Goal: Information Seeking & Learning: Learn about a topic

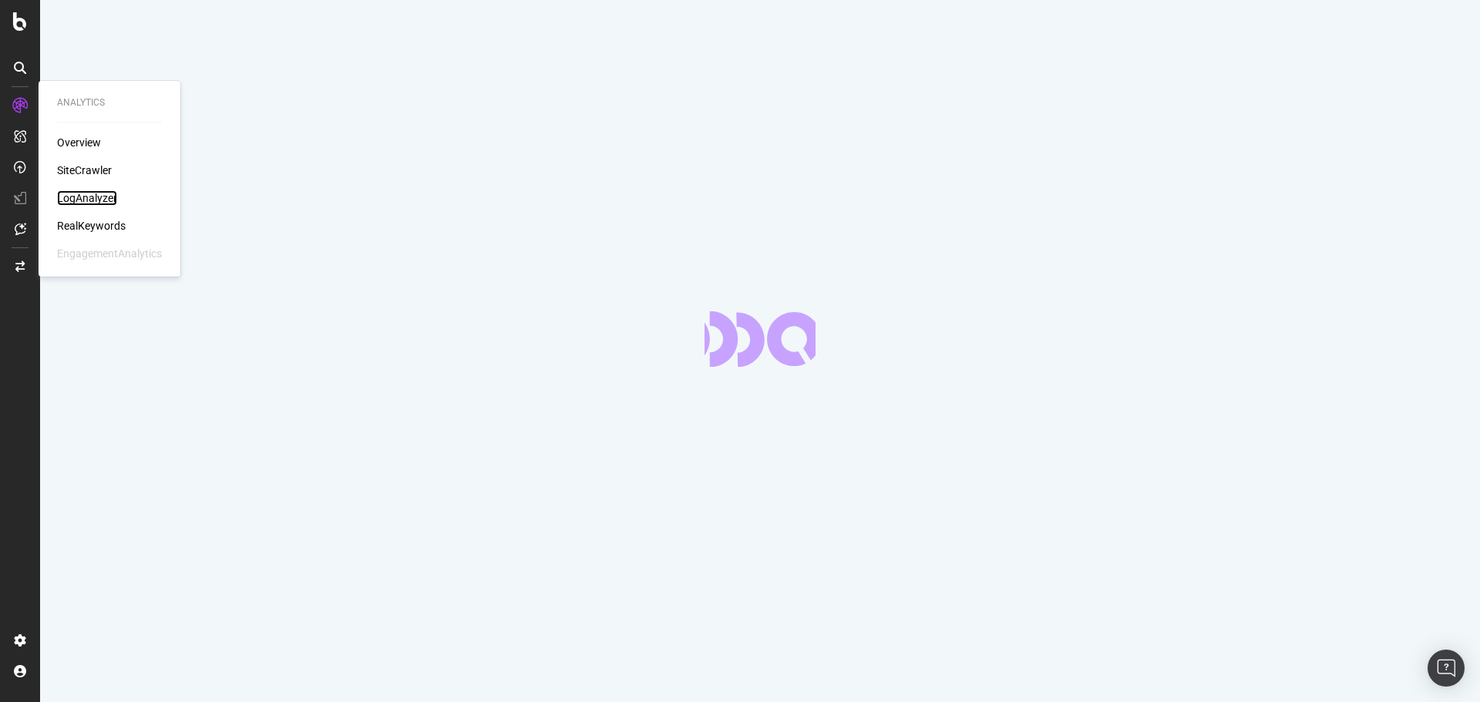
click at [89, 198] on div "LogAnalyzer" at bounding box center [87, 197] width 60 height 15
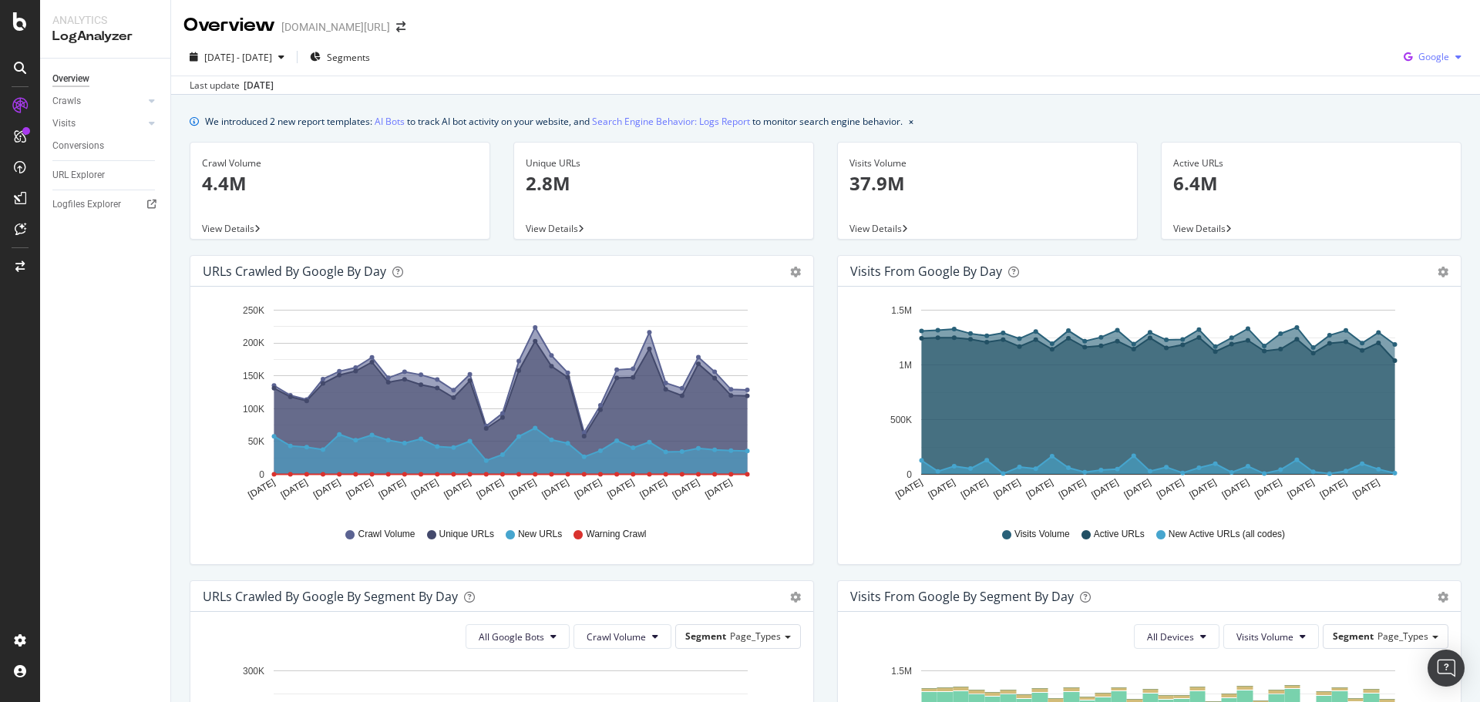
click at [1418, 52] on span "Google" at bounding box center [1433, 56] width 31 height 13
click at [1410, 145] on span "OpenAI" at bounding box center [1432, 145] width 57 height 14
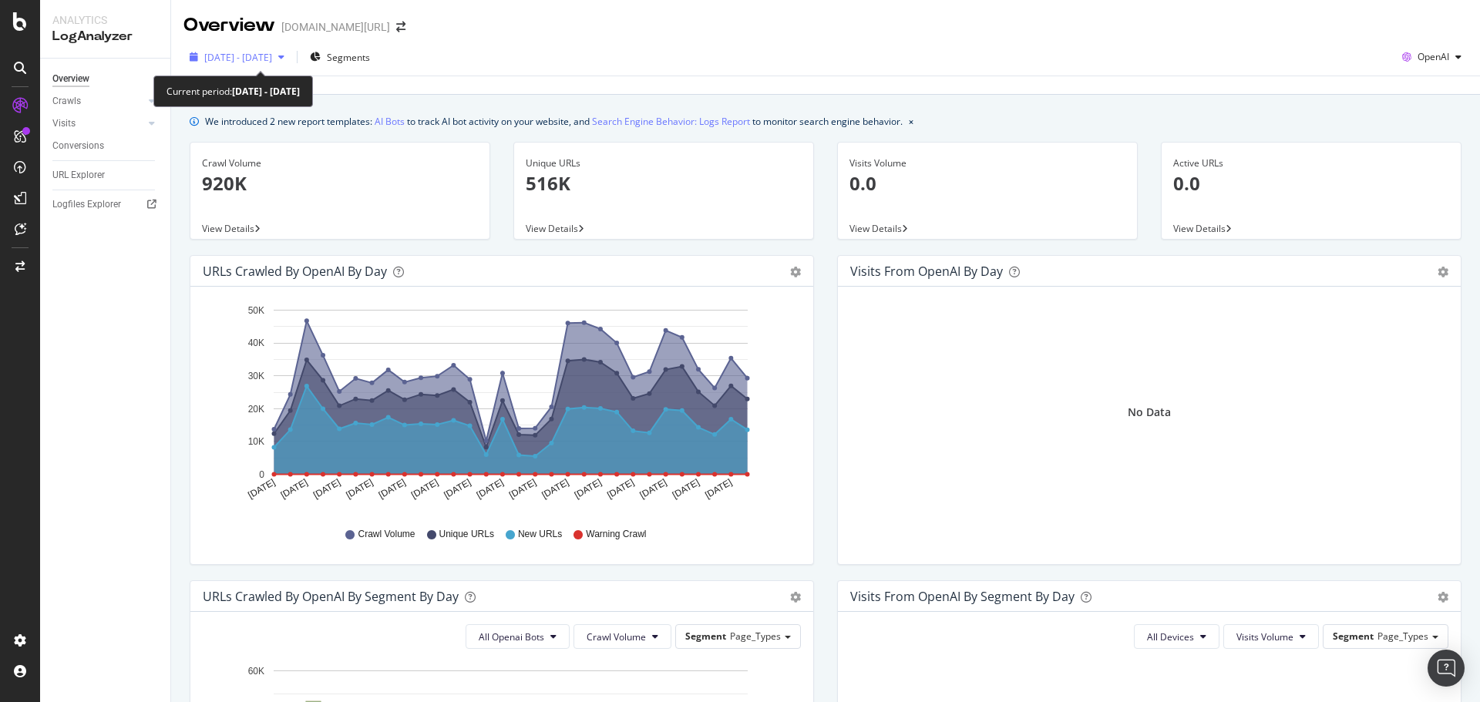
click at [260, 59] on span "[DATE] - [DATE]" at bounding box center [238, 57] width 68 height 13
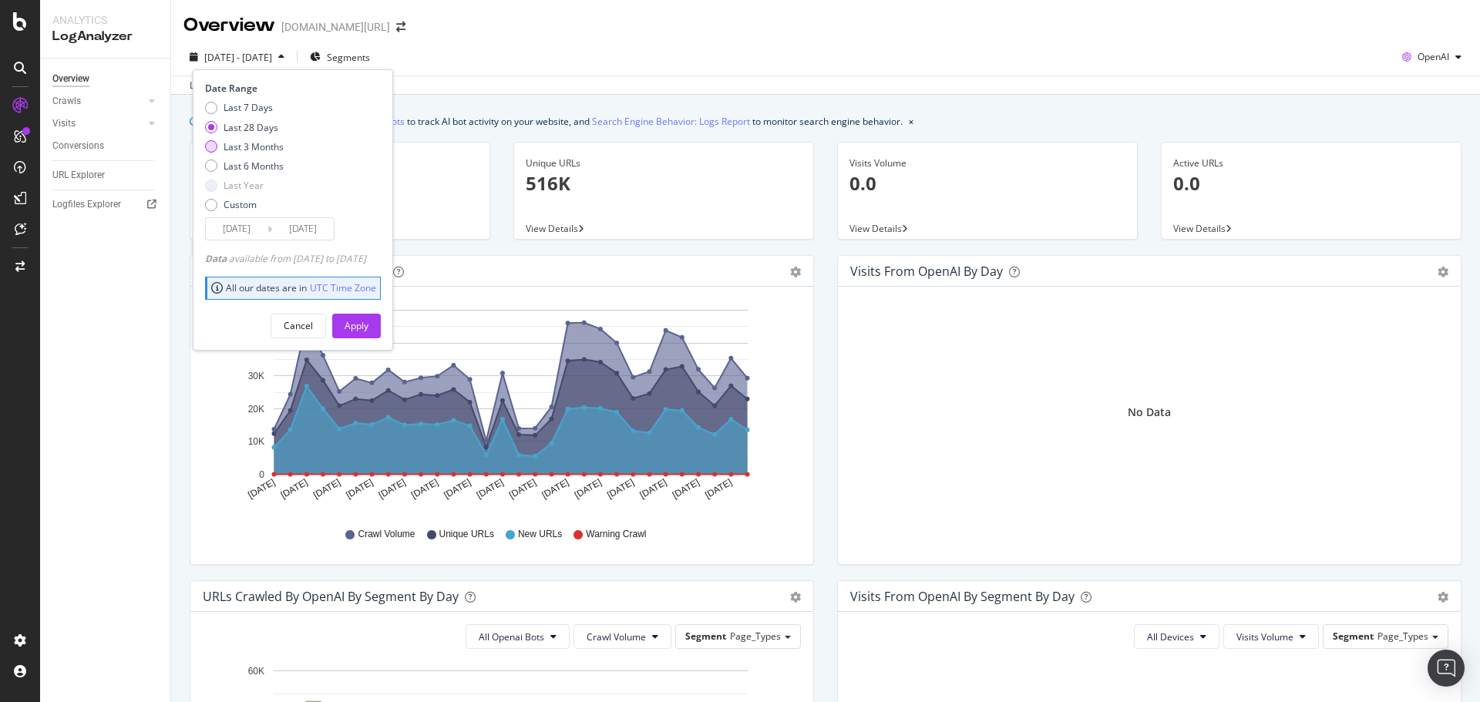
click at [257, 146] on div "Last 3 Months" at bounding box center [254, 146] width 60 height 13
type input "[DATE]"
click at [368, 328] on div "Apply" at bounding box center [357, 325] width 24 height 13
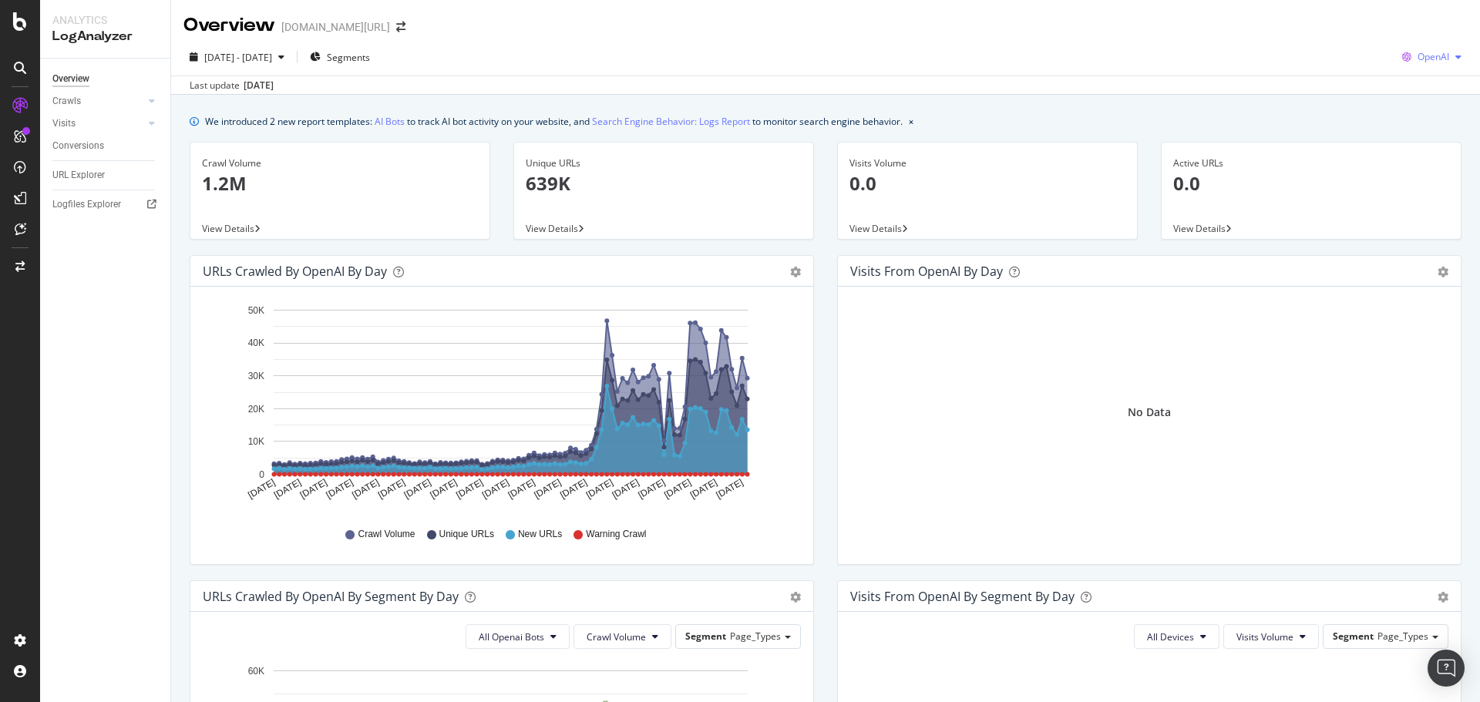
click at [1403, 57] on icon "button" at bounding box center [1407, 57] width 22 height 22
click at [1403, 169] on span "Other AI Bots" at bounding box center [1431, 173] width 57 height 14
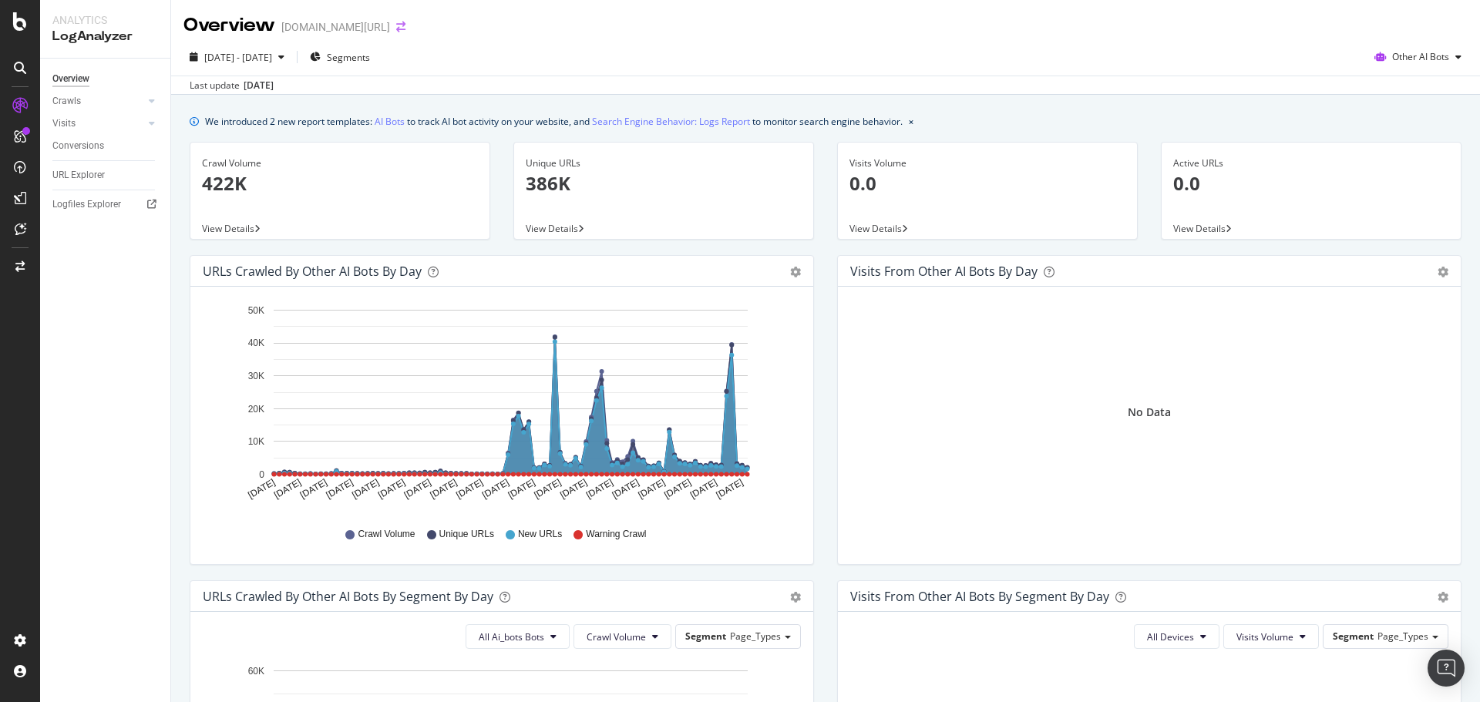
click at [396, 31] on icon "arrow-right-arrow-left" at bounding box center [400, 27] width 9 height 11
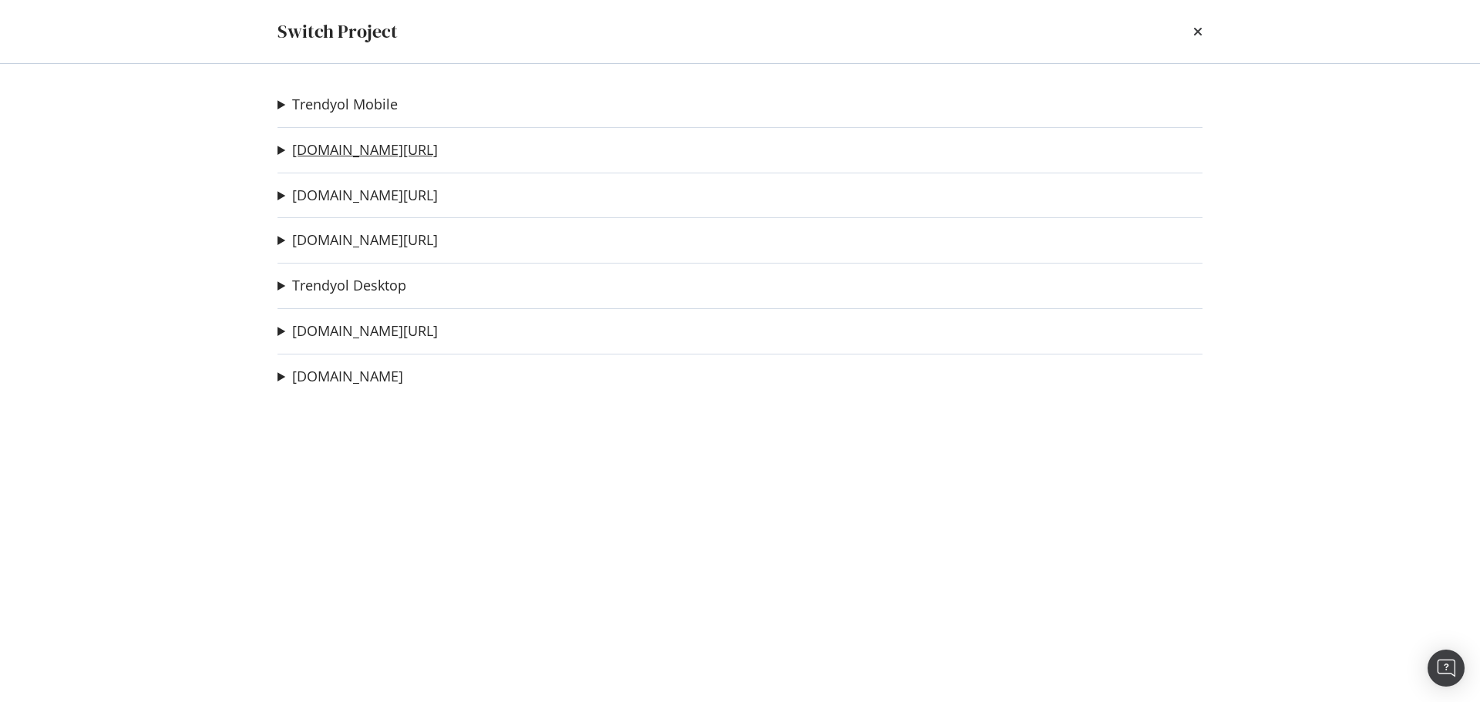
click at [374, 148] on link "[DOMAIN_NAME][URL]" at bounding box center [365, 150] width 146 height 16
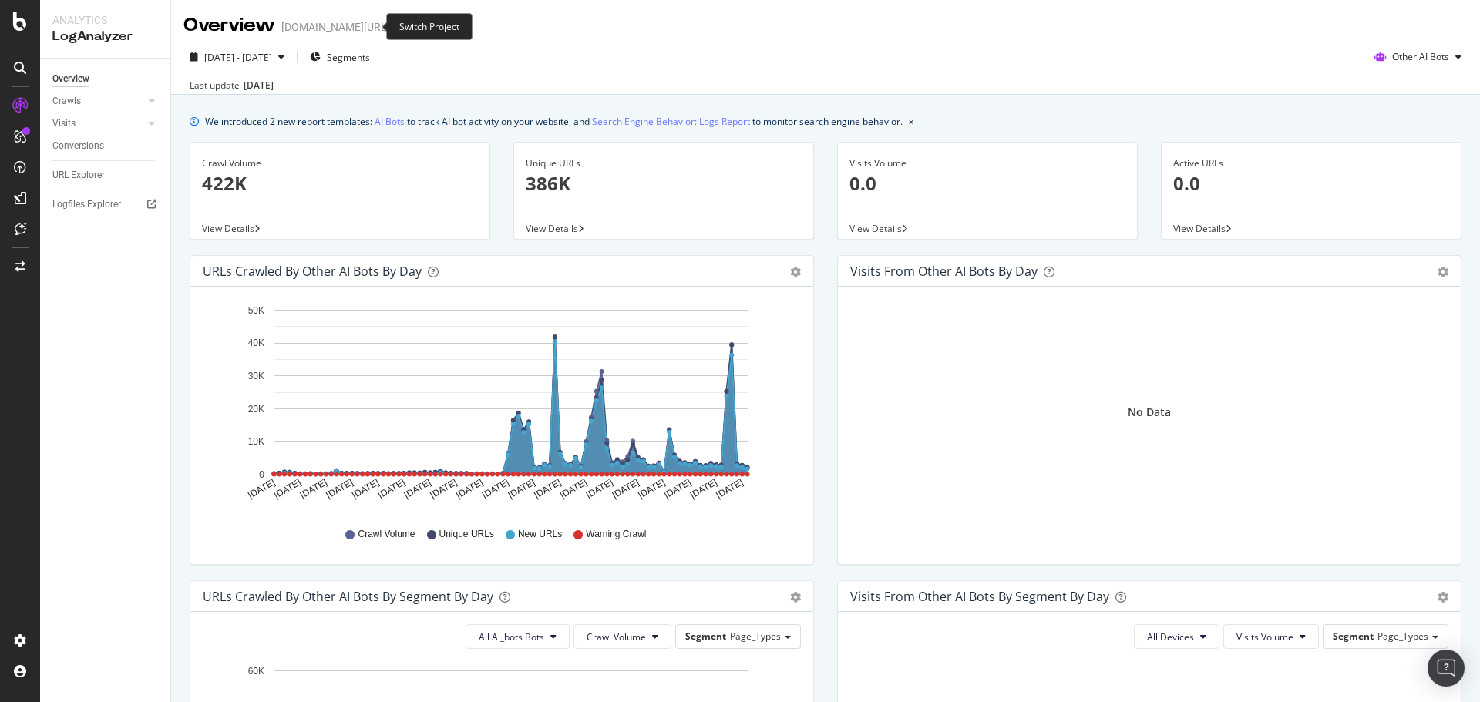
click at [390, 29] on span at bounding box center [401, 27] width 22 height 11
click at [396, 30] on icon "arrow-right-arrow-left" at bounding box center [400, 27] width 9 height 11
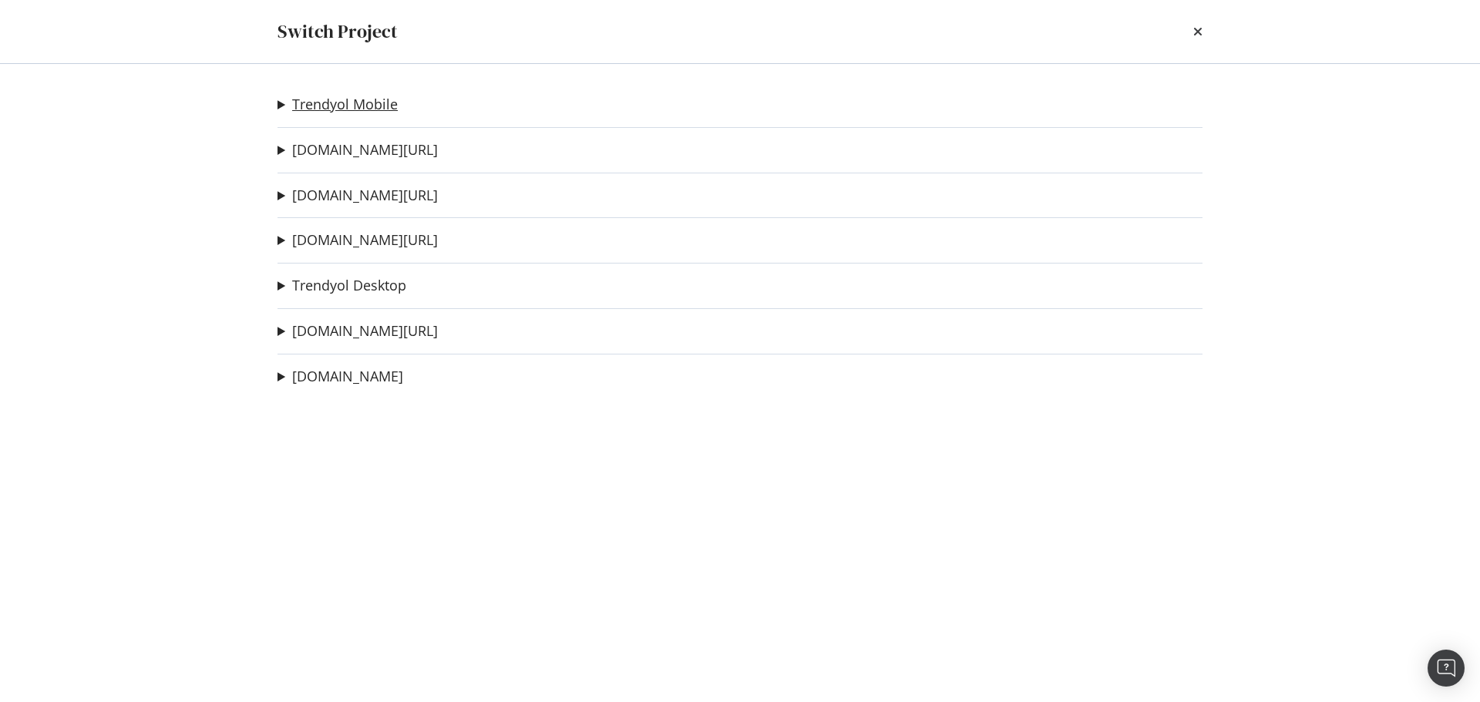
click at [377, 97] on link "Trendyol Mobile" at bounding box center [345, 104] width 106 height 16
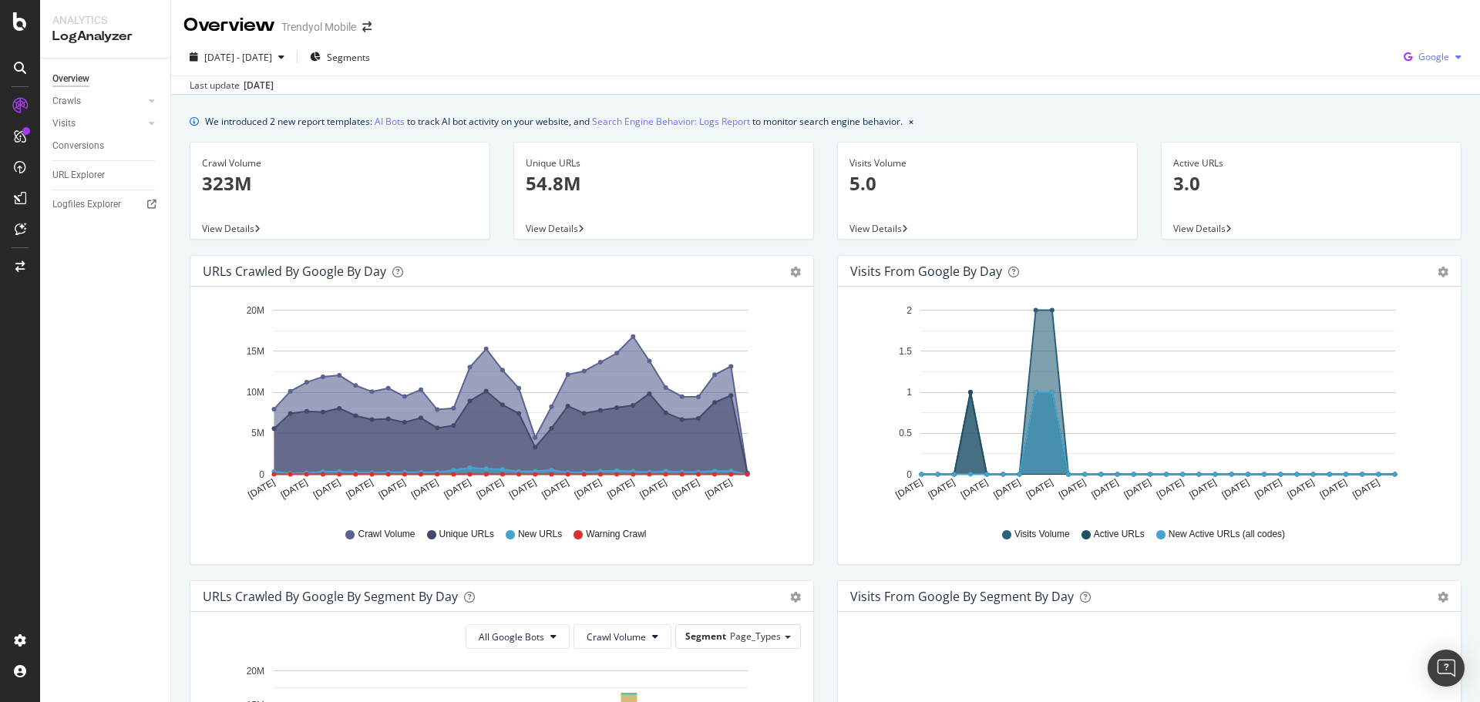
click at [1419, 51] on span "Google" at bounding box center [1433, 56] width 31 height 13
click at [367, 24] on icon "arrow-right-arrow-left" at bounding box center [366, 27] width 9 height 11
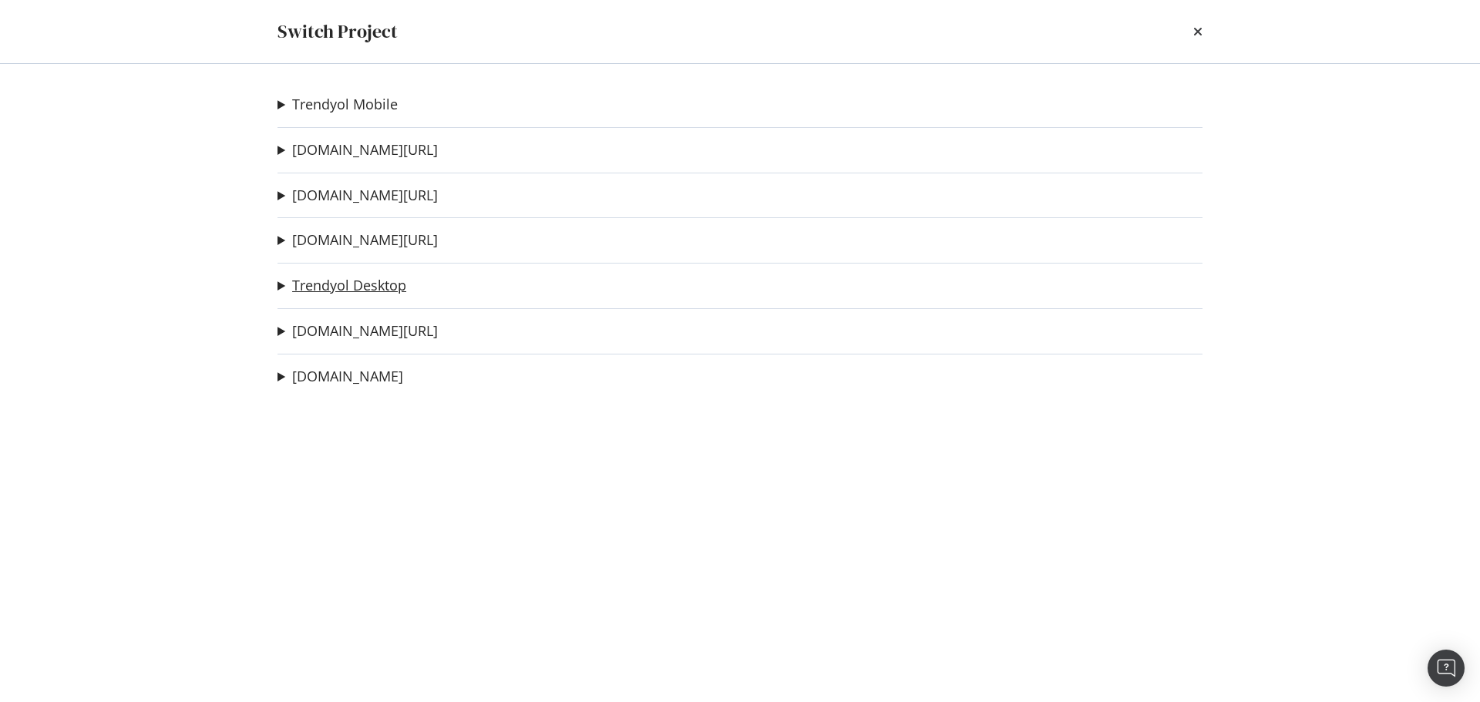
click at [390, 292] on link "Trendyol Desktop" at bounding box center [349, 285] width 114 height 16
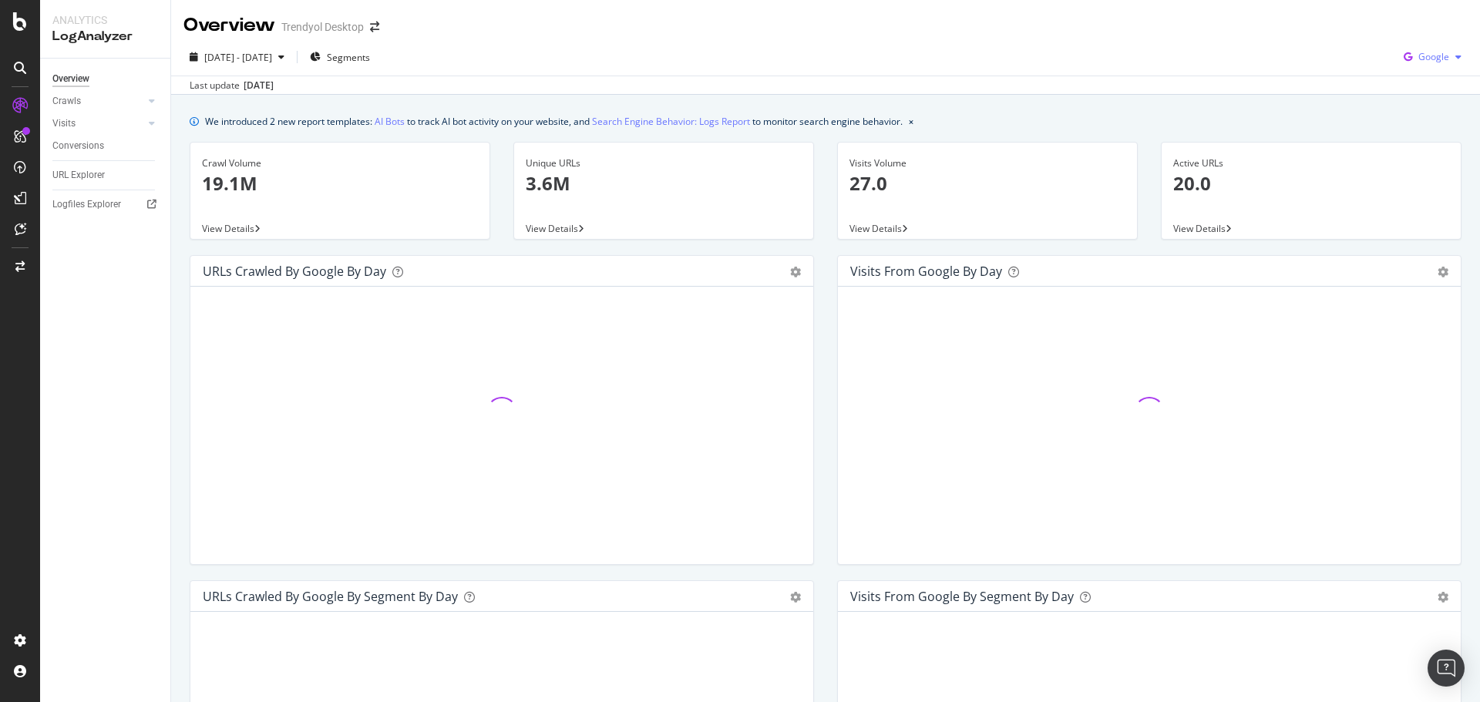
click at [1410, 48] on div "Google" at bounding box center [1432, 56] width 70 height 23
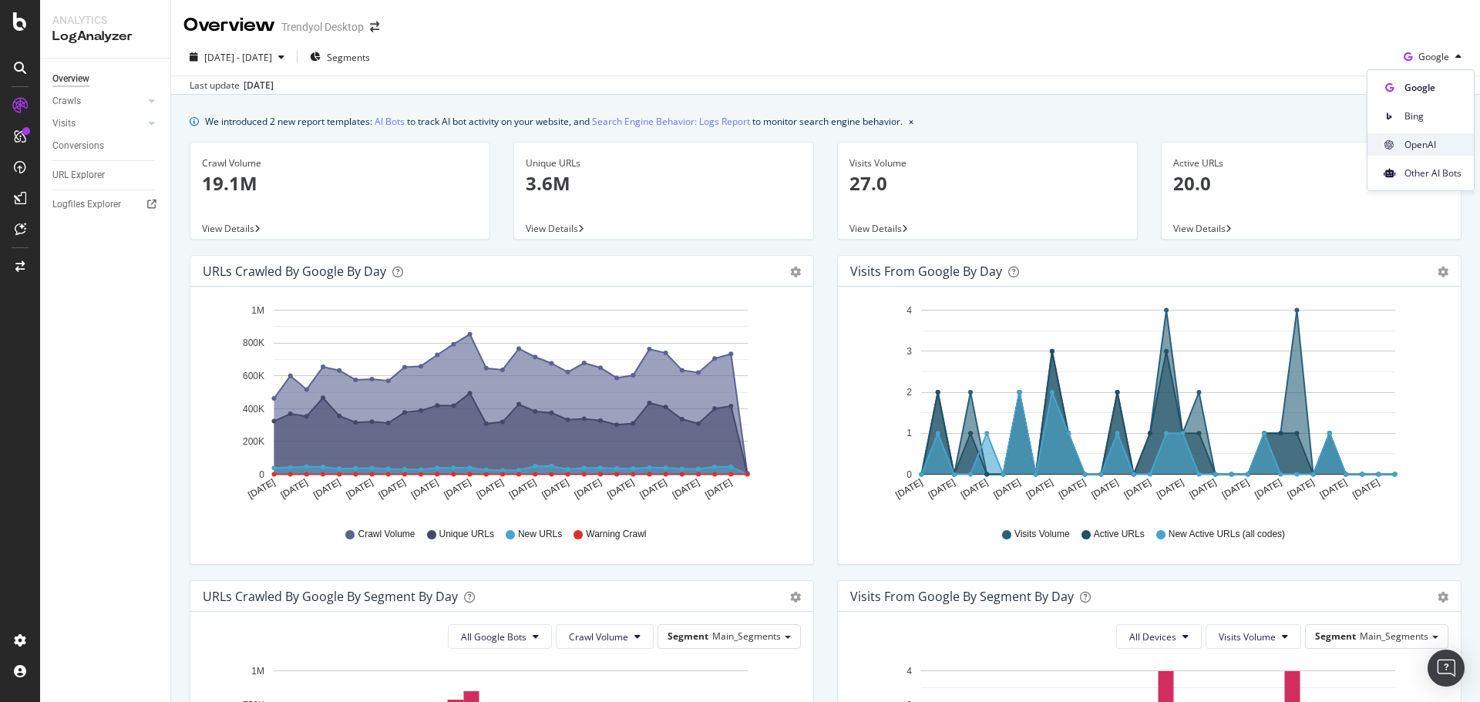
click at [1415, 150] on span "OpenAI" at bounding box center [1432, 145] width 57 height 14
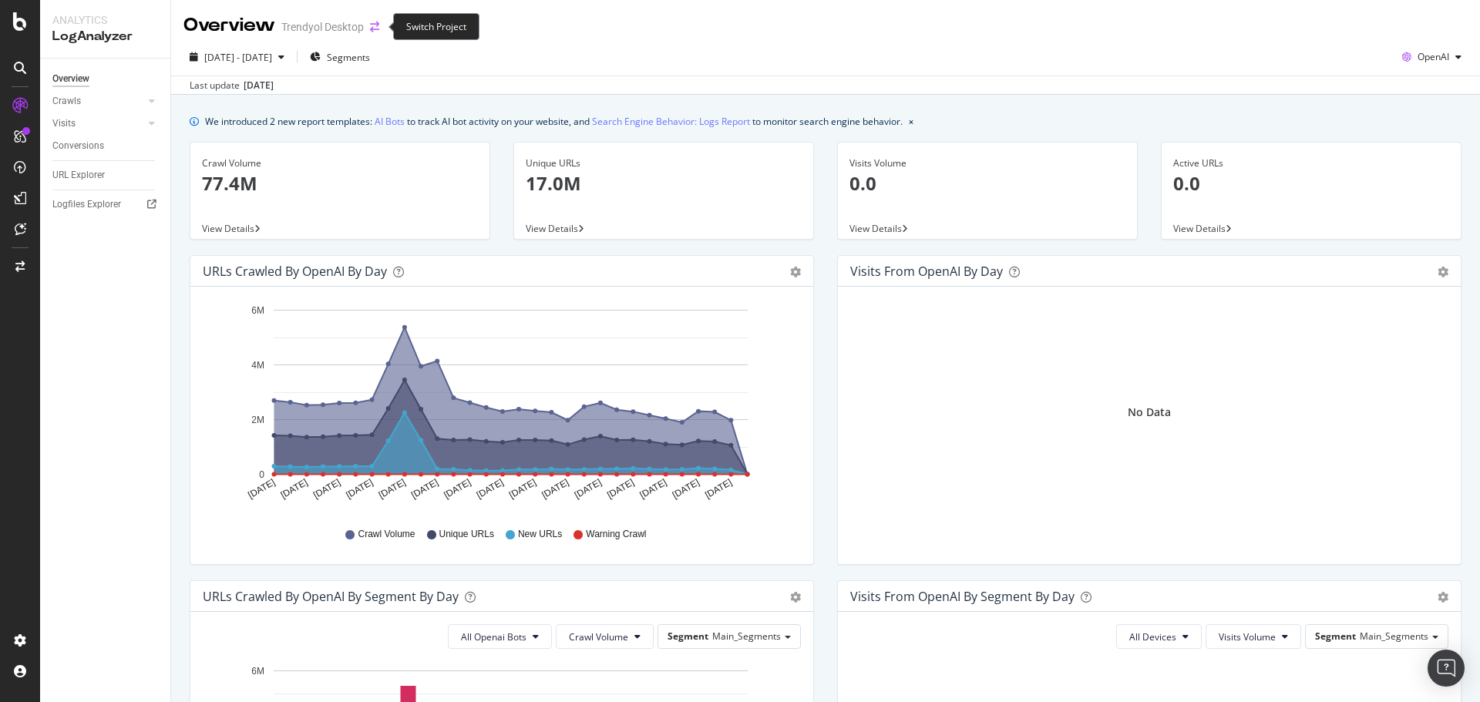
click at [373, 22] on icon "arrow-right-arrow-left" at bounding box center [374, 27] width 9 height 11
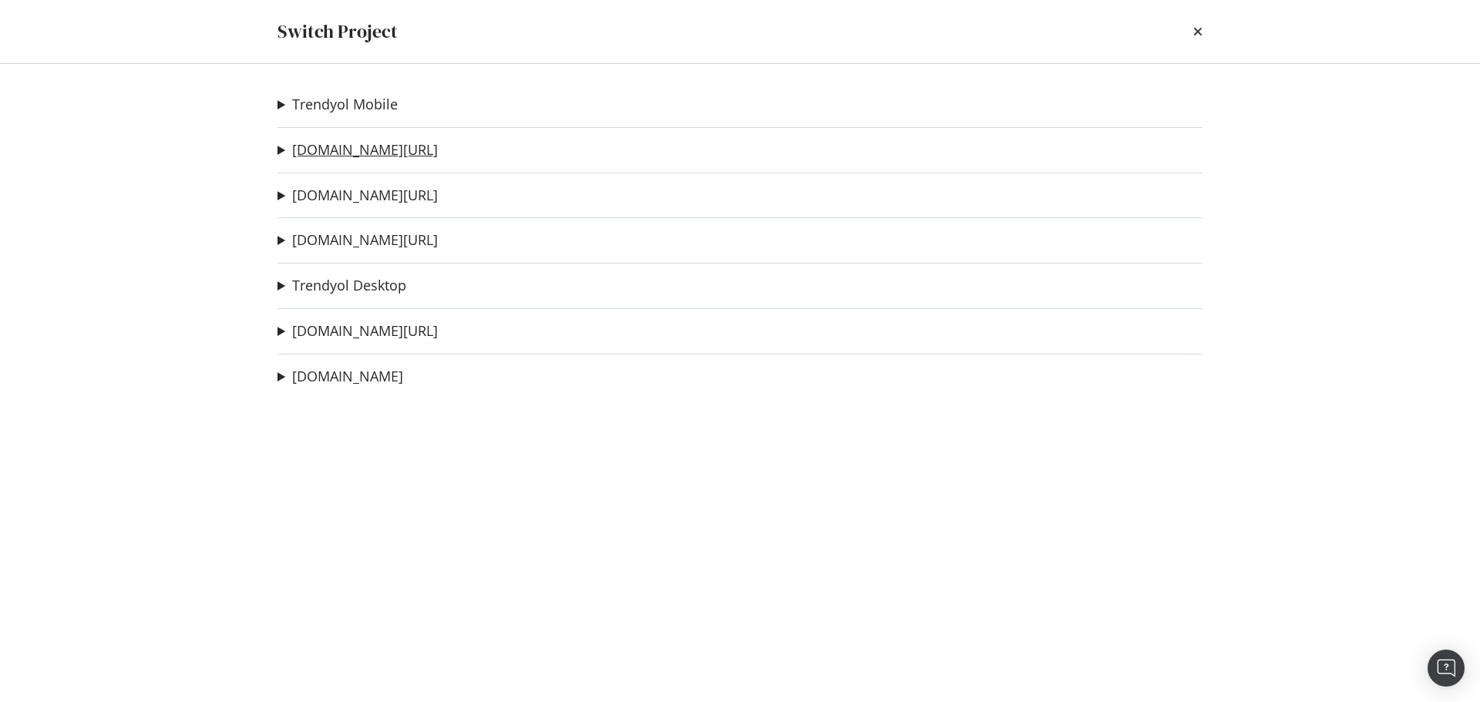
click at [364, 142] on link "[DOMAIN_NAME][URL]" at bounding box center [365, 150] width 146 height 16
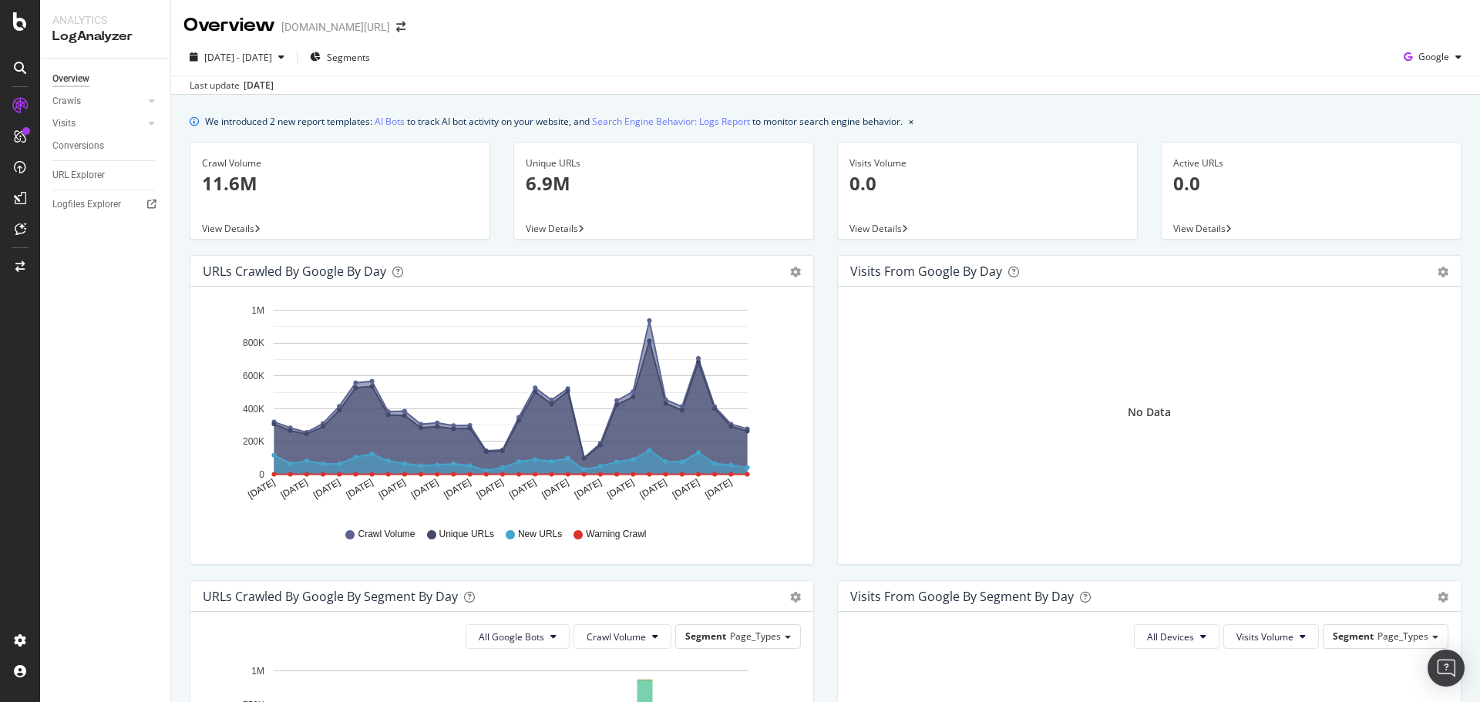
click at [1015, 33] on div "Overview [DOMAIN_NAME][URL]" at bounding box center [825, 19] width 1309 height 39
click at [1449, 59] on div "button" at bounding box center [1458, 56] width 18 height 9
click at [1407, 142] on span "OpenAI" at bounding box center [1432, 145] width 57 height 14
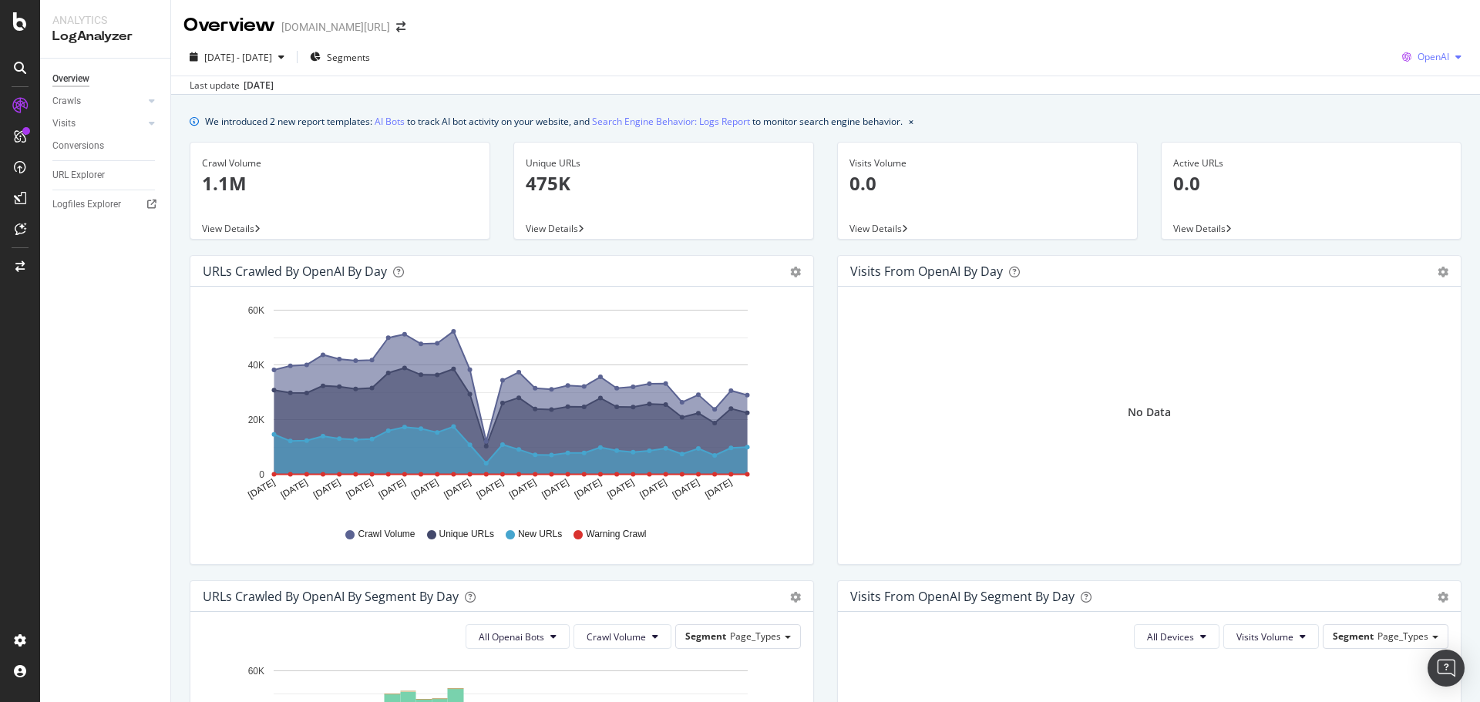
click at [1417, 51] on span "OpenAI" at bounding box center [1433, 56] width 32 height 13
click at [1032, 32] on div "Overview [DOMAIN_NAME][URL]" at bounding box center [825, 19] width 1309 height 39
drag, startPoint x: 352, startPoint y: 27, endPoint x: 374, endPoint y: 25, distance: 21.6
click at [355, 26] on div "[DOMAIN_NAME][URL]" at bounding box center [335, 26] width 109 height 15
click at [390, 25] on span at bounding box center [401, 27] width 22 height 11
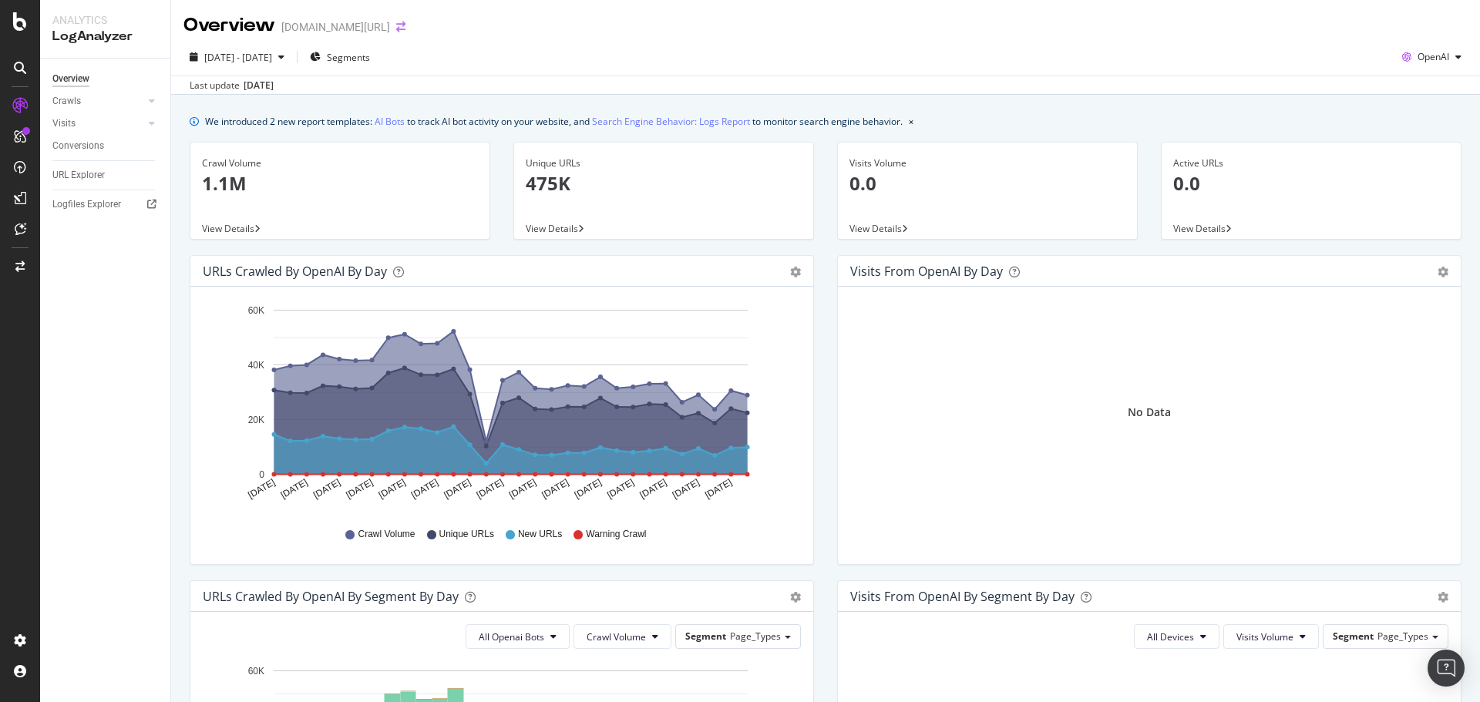
click at [396, 28] on icon "arrow-right-arrow-left" at bounding box center [400, 27] width 9 height 11
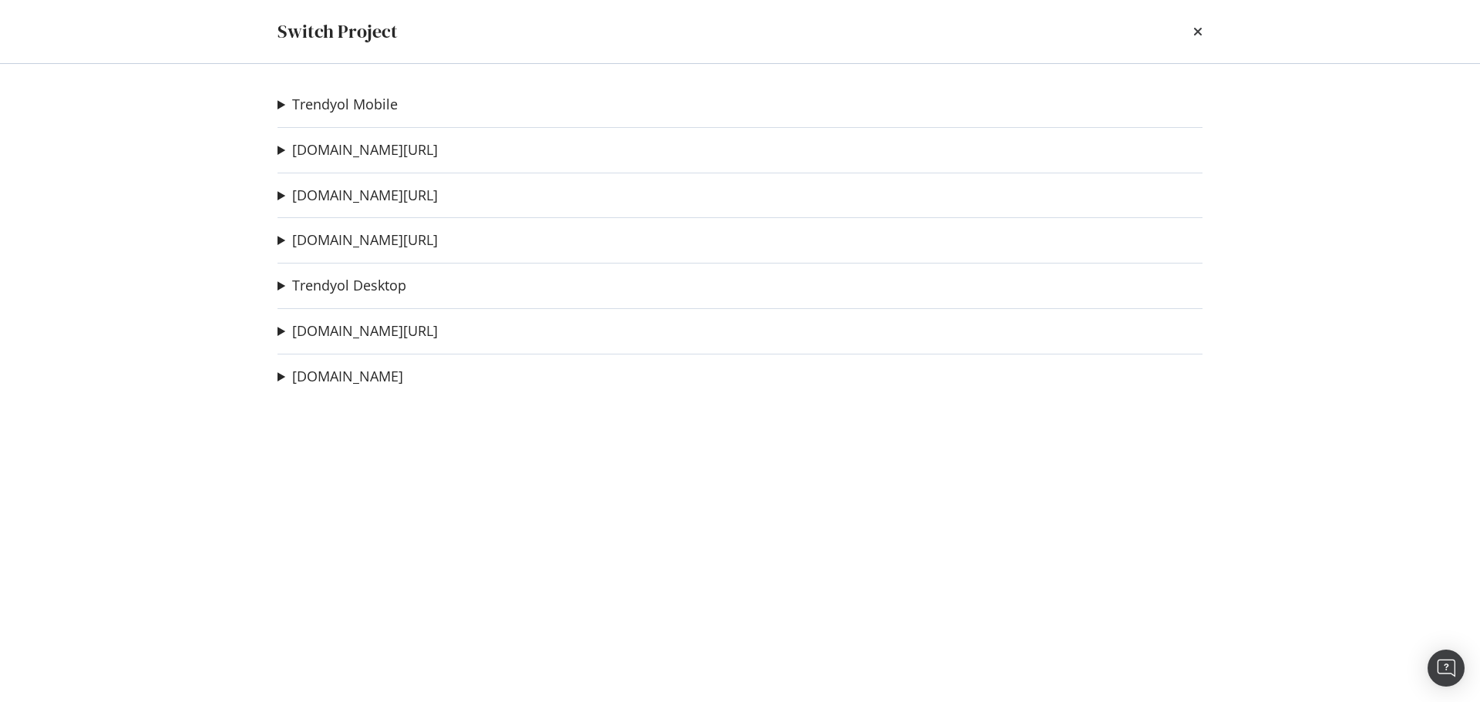
click at [383, 206] on div "Trendyol Mobile deneme1234567 Ad-Hoc Project HU DR MWEB Ad-Hoc Project HU DR WE…" at bounding box center [740, 383] width 986 height 638
click at [388, 200] on link "[DOMAIN_NAME][URL]" at bounding box center [365, 195] width 146 height 16
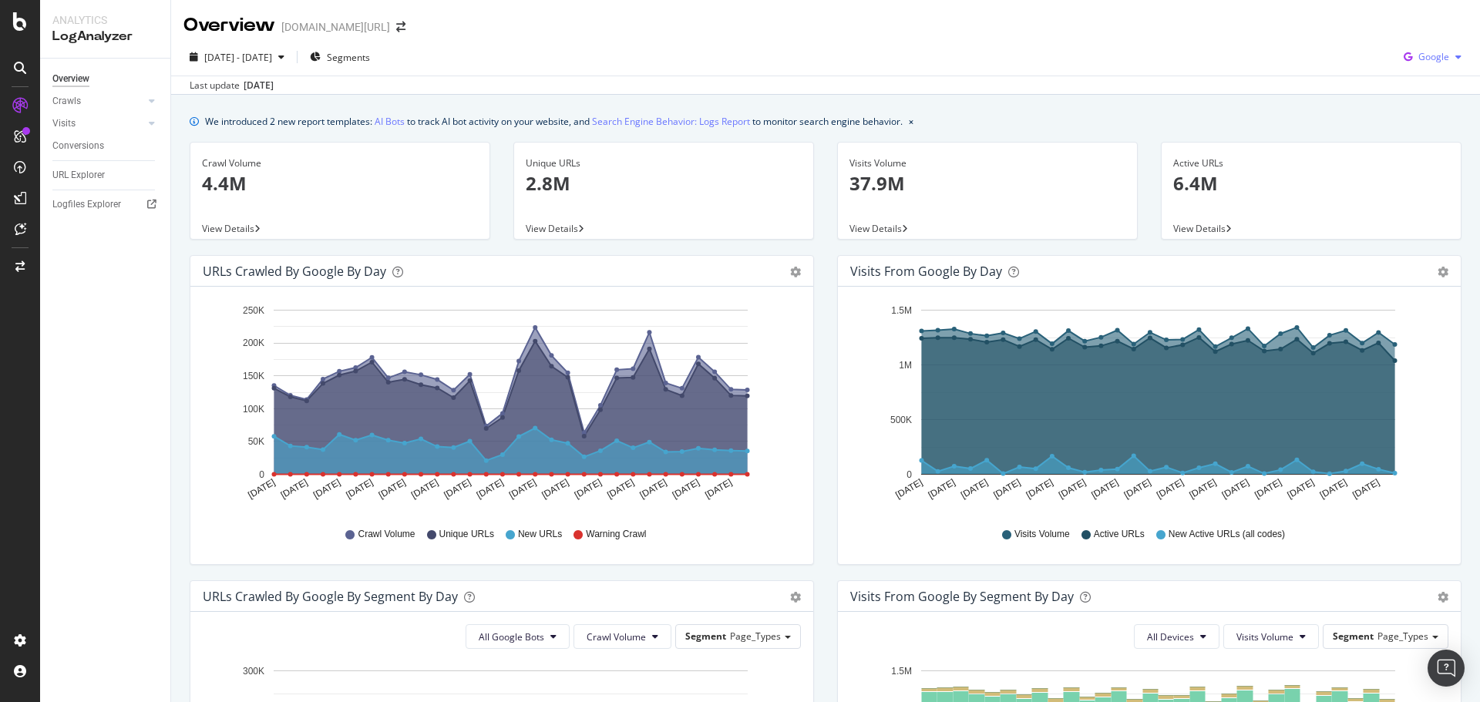
click at [1406, 48] on icon "button" at bounding box center [1407, 57] width 21 height 22
click at [1400, 146] on div "OpenAI" at bounding box center [1420, 144] width 106 height 22
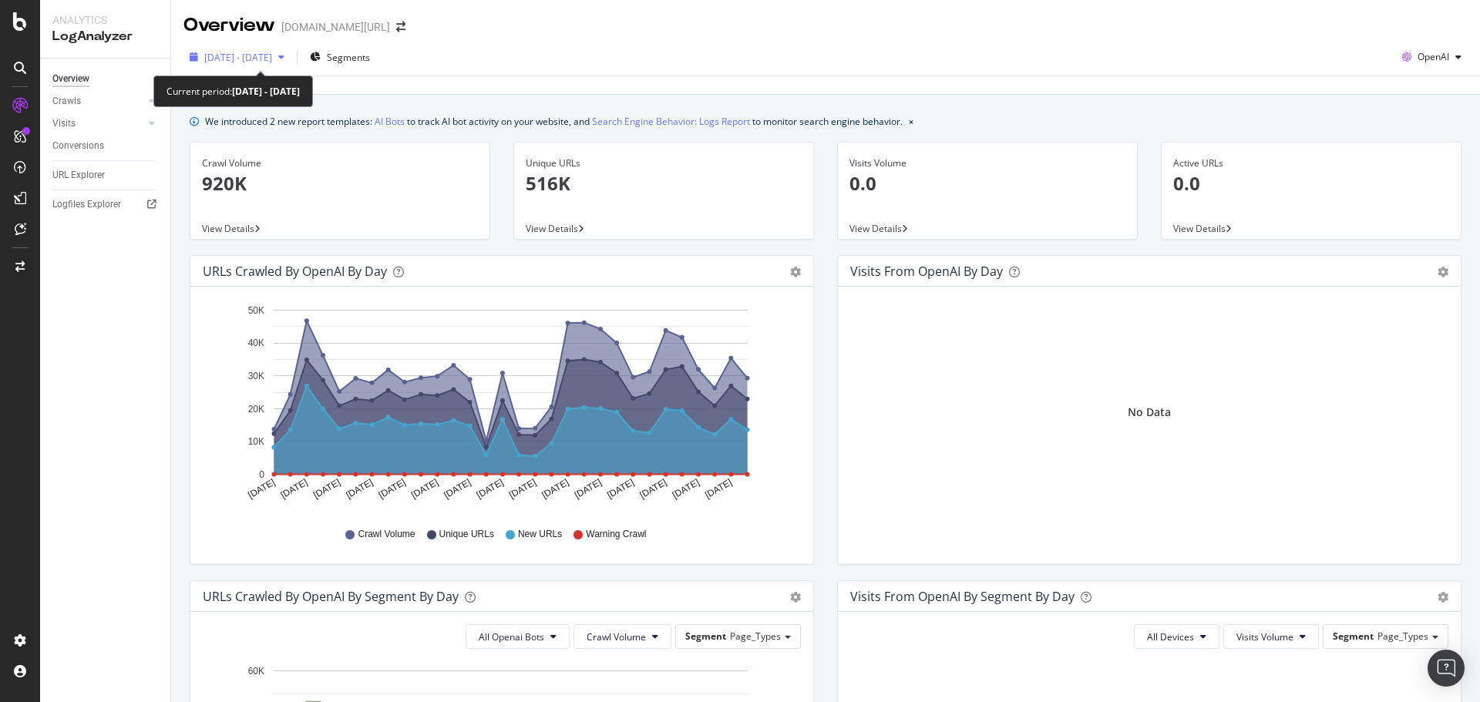
click at [291, 68] on div "[DATE] - [DATE]" at bounding box center [236, 56] width 107 height 23
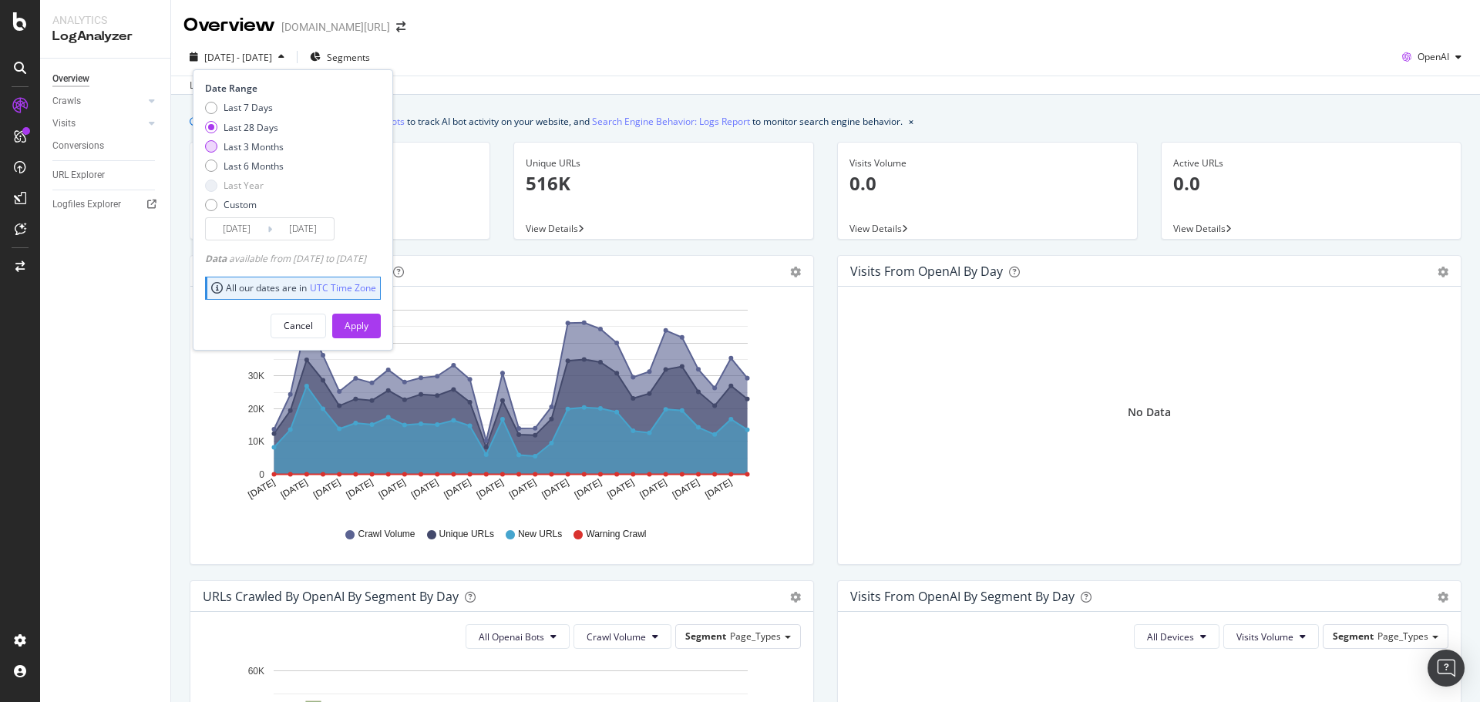
click at [250, 145] on div "Last 3 Months" at bounding box center [254, 146] width 60 height 13
type input "[DATE]"
click at [368, 328] on div "Apply" at bounding box center [357, 325] width 24 height 13
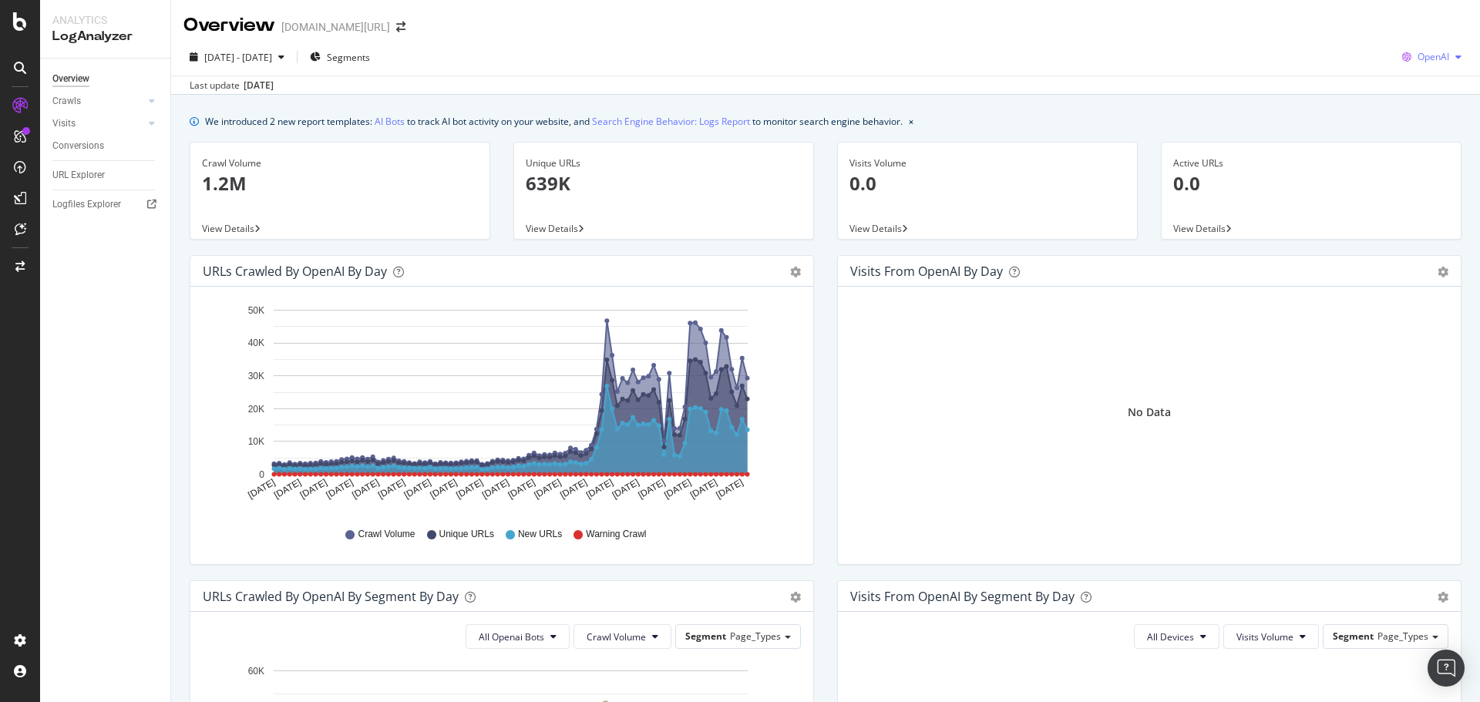
click at [1449, 52] on div "button" at bounding box center [1458, 56] width 18 height 9
click at [1418, 175] on span "Other AI Bots" at bounding box center [1431, 173] width 57 height 14
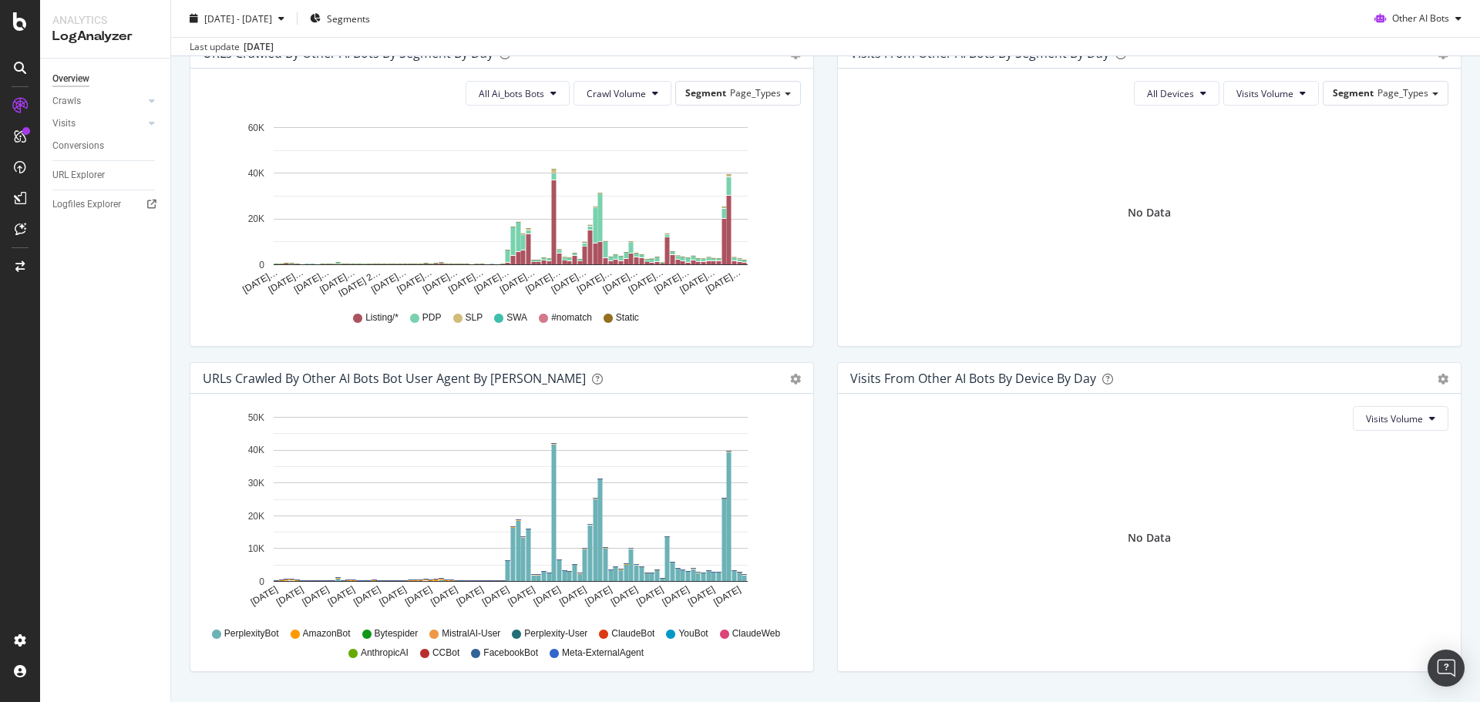
scroll to position [583, 0]
